Goal: Register for event/course

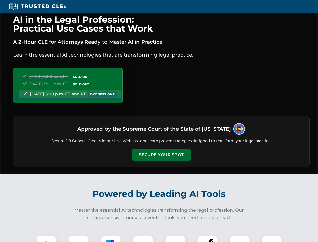
click at [161, 155] on button "Secure Your Spot" at bounding box center [161, 155] width 59 height 12
click at [46, 239] on img at bounding box center [46, 245] width 15 height 15
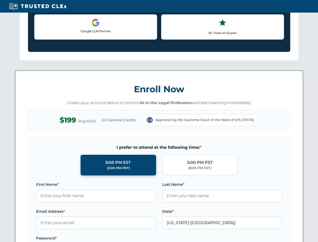
click at [111, 239] on label "Password *" at bounding box center [96, 238] width 120 height 6
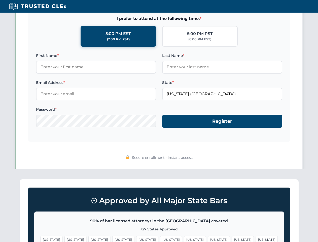
click at [232, 239] on span "[US_STATE]" at bounding box center [243, 239] width 22 height 7
